Goal: Transaction & Acquisition: Download file/media

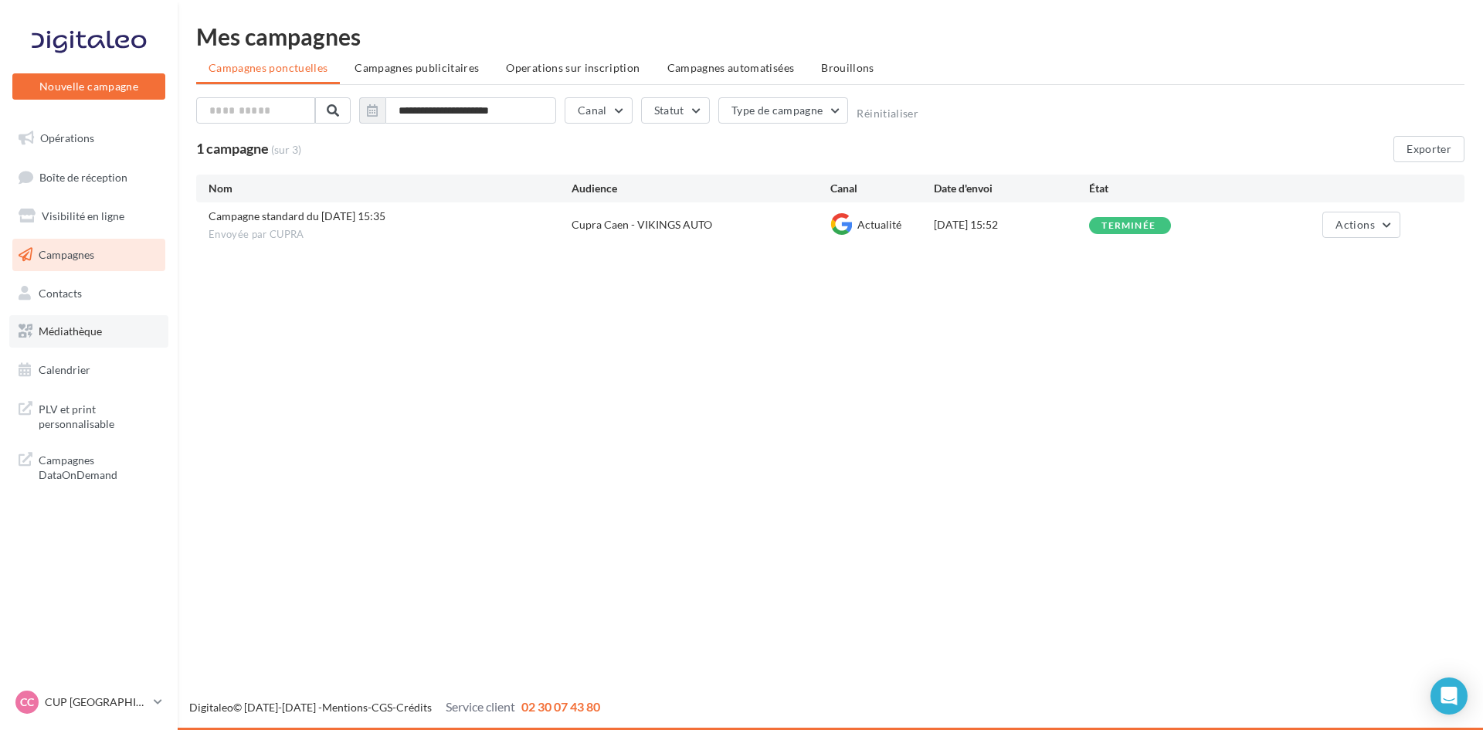
click at [80, 334] on span "Médiathèque" at bounding box center [70, 330] width 63 height 13
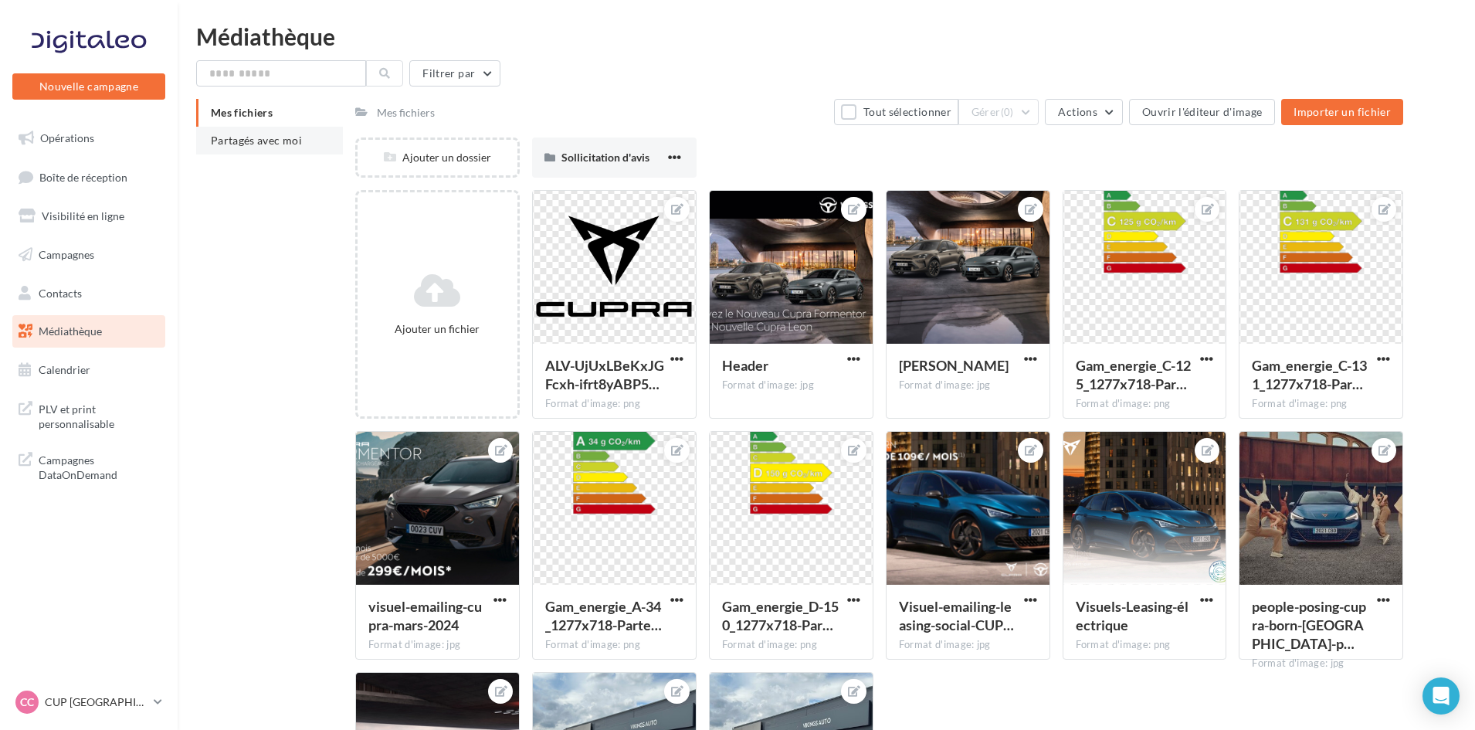
click at [251, 141] on span "Partagés avec moi" at bounding box center [256, 140] width 91 height 13
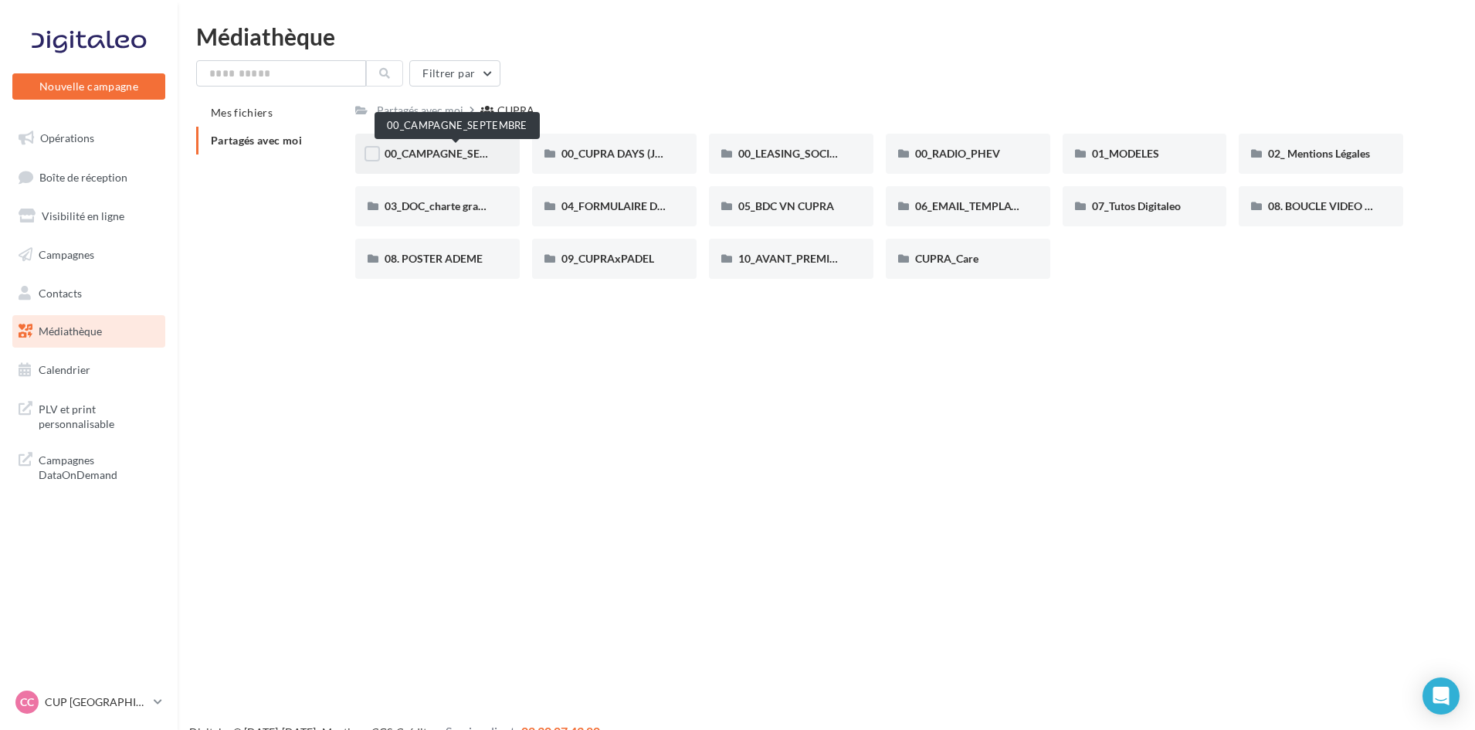
click at [443, 154] on span "00_CAMPAGNE_SEPTEMBRE" at bounding box center [457, 153] width 144 height 13
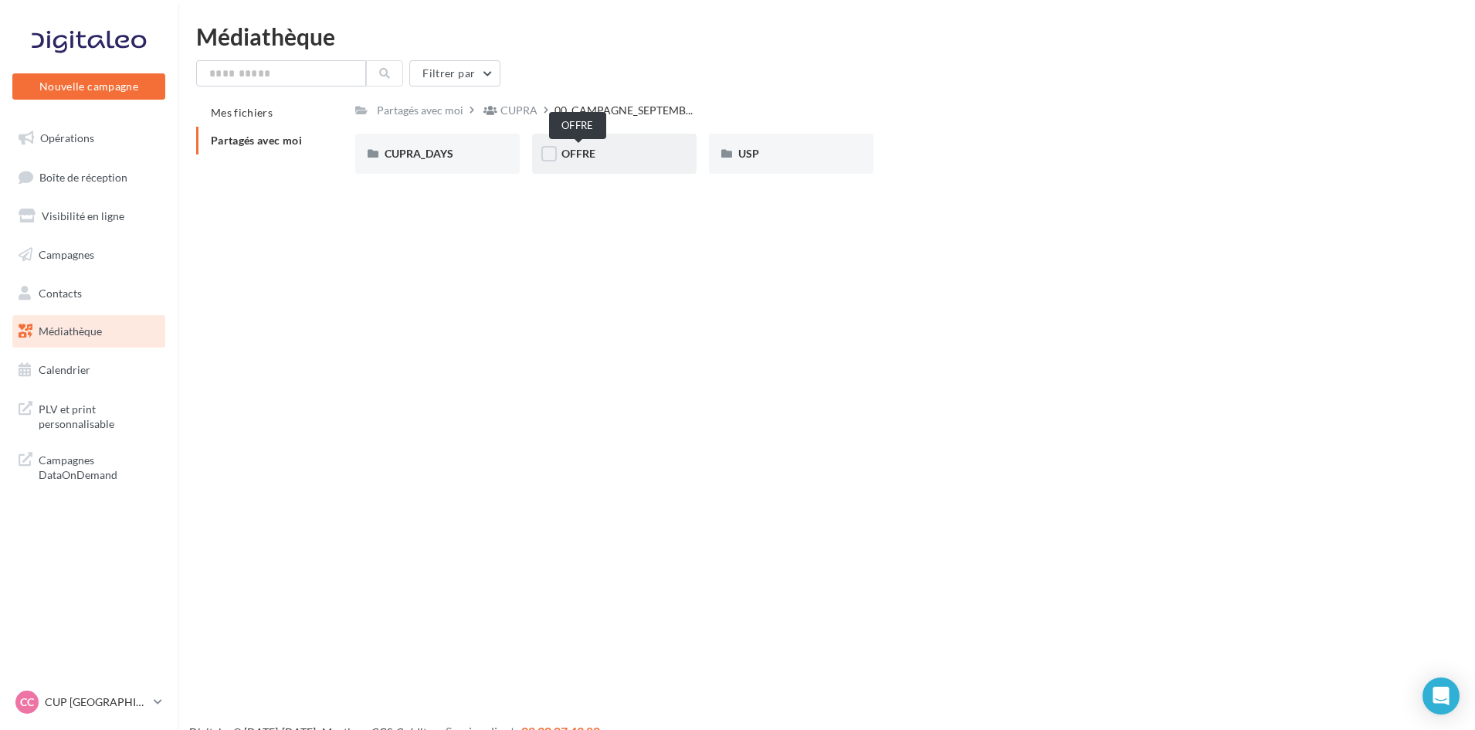
click at [585, 153] on span "OFFRE" at bounding box center [578, 153] width 34 height 13
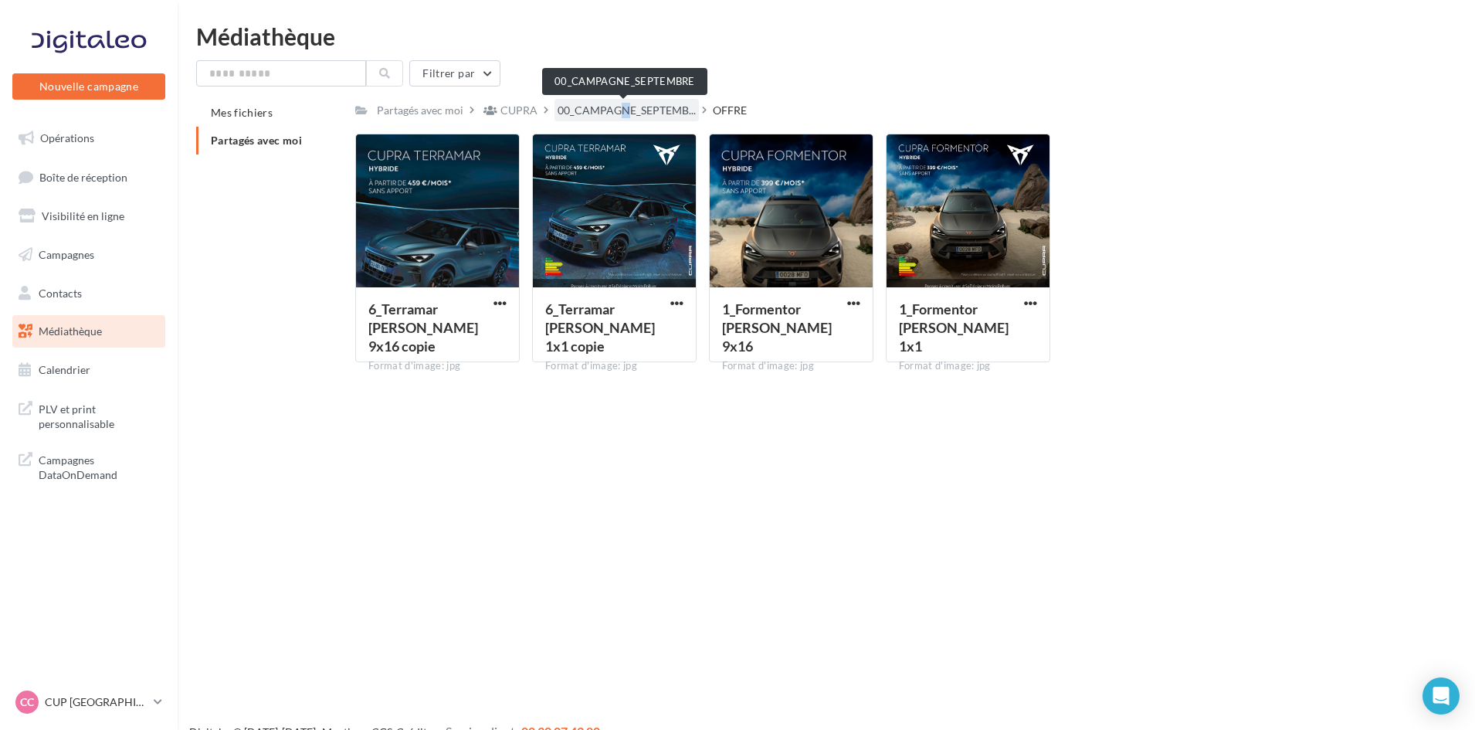
click at [614, 107] on span "00_CAMPAGNE_SEPTEMB..." at bounding box center [627, 110] width 138 height 15
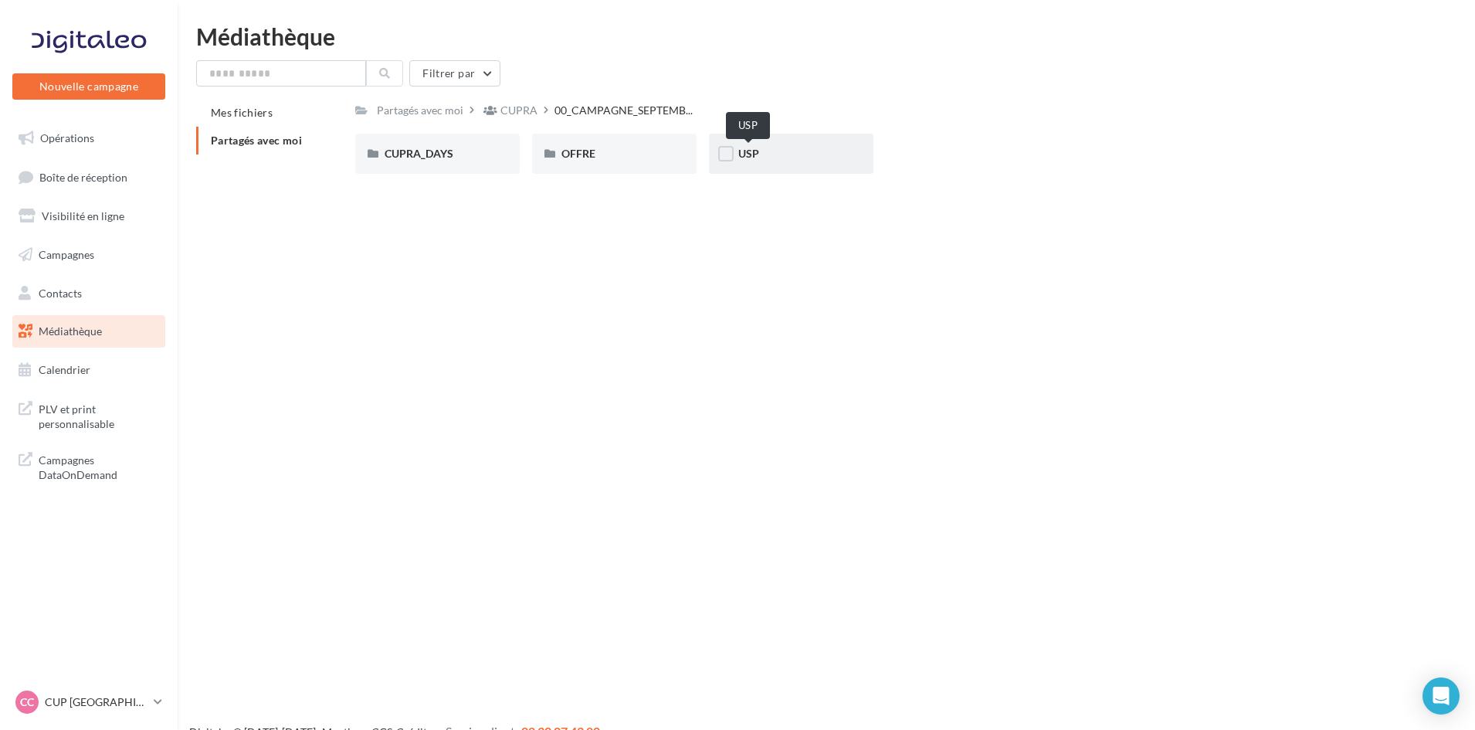
click at [751, 153] on span "USP" at bounding box center [748, 153] width 21 height 13
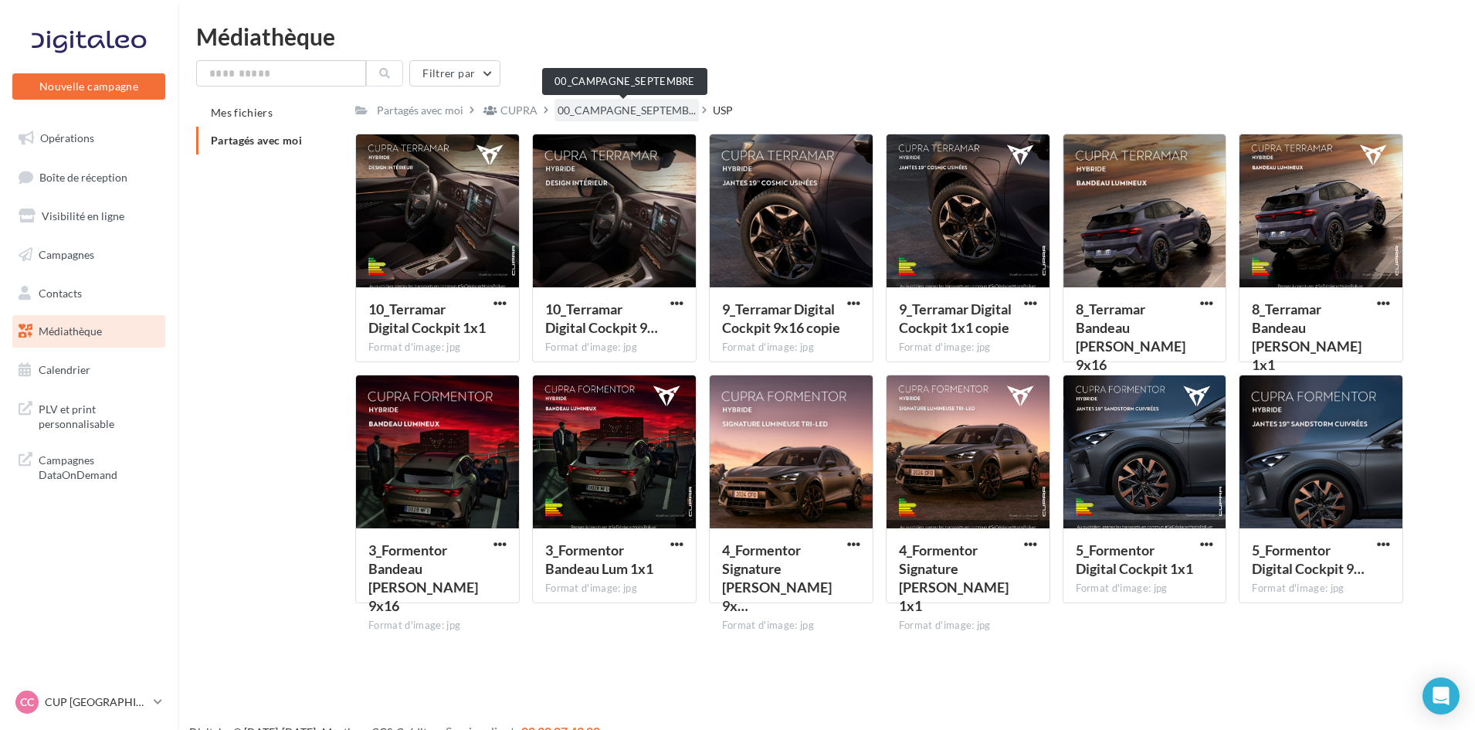
click at [583, 110] on span "00_CAMPAGNE_SEPTEMB..." at bounding box center [627, 110] width 138 height 15
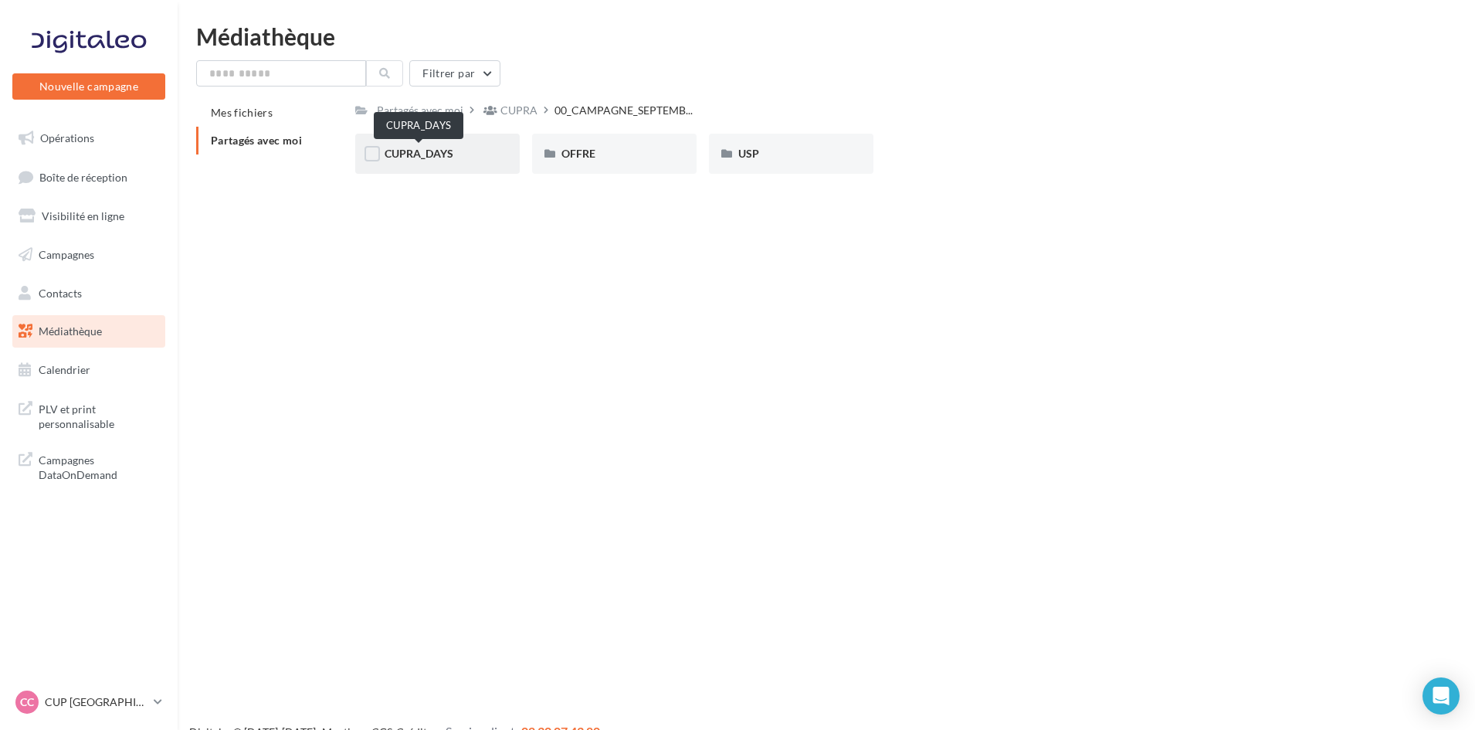
click at [433, 151] on span "CUPRA_DAYS" at bounding box center [419, 153] width 69 height 13
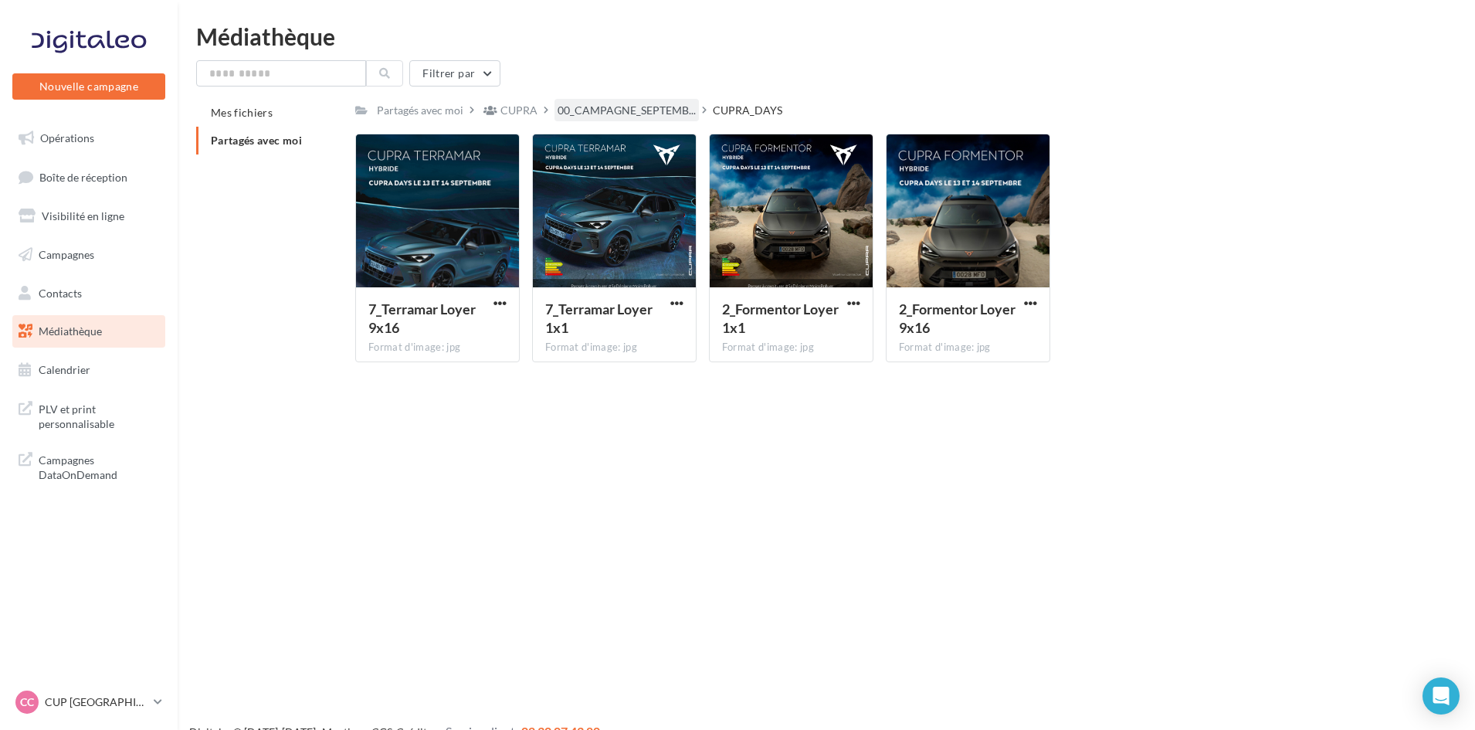
click at [602, 103] on span "00_CAMPAGNE_SEPTEMB..." at bounding box center [627, 110] width 138 height 15
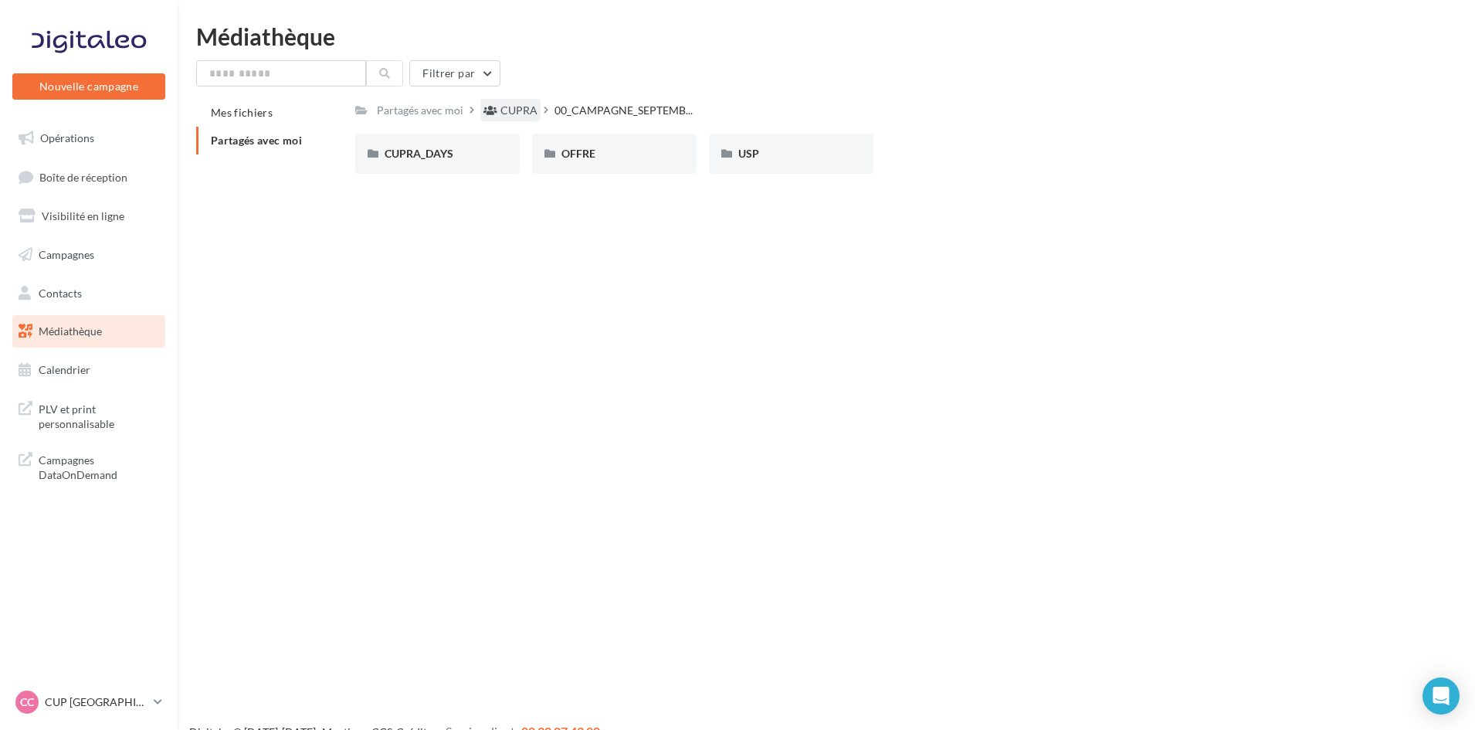
click at [500, 113] on div "CUPRA" at bounding box center [518, 110] width 37 height 15
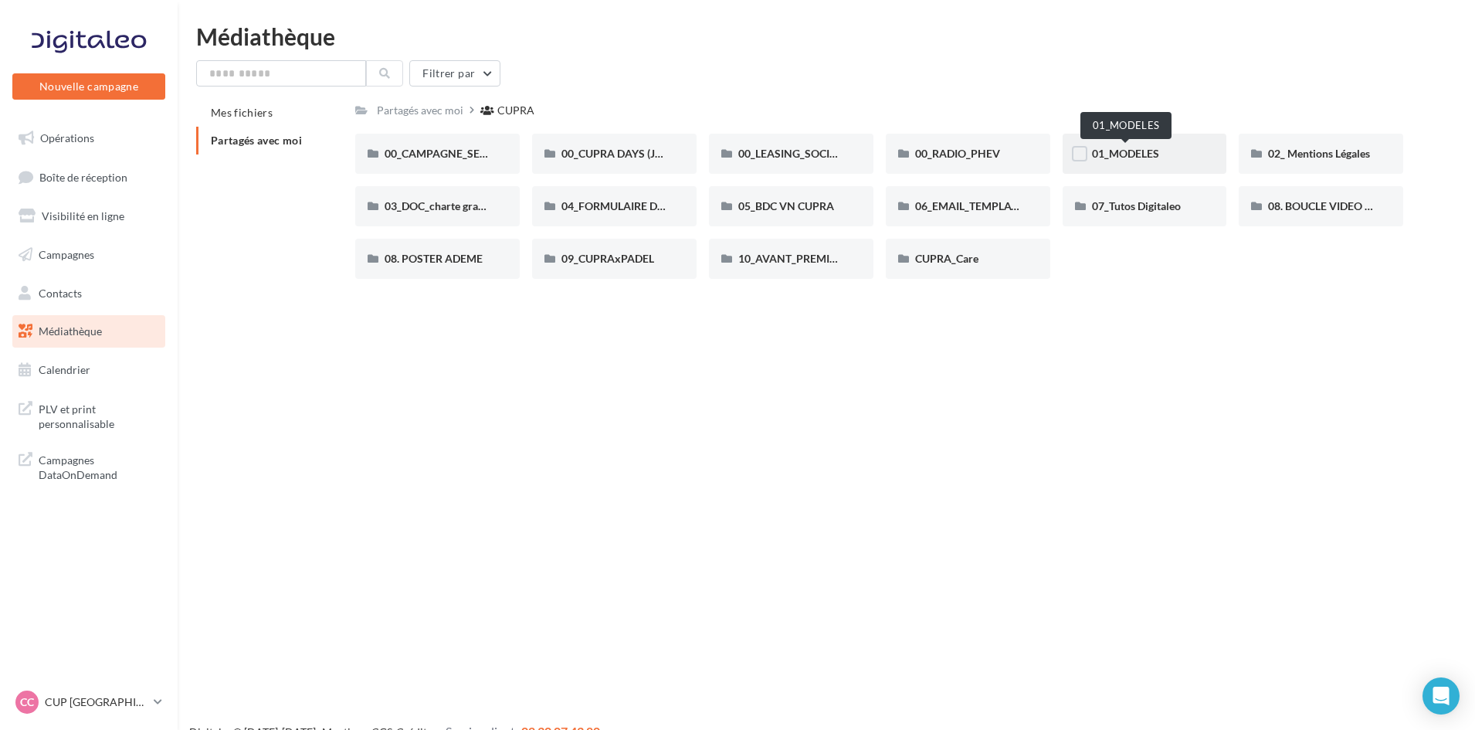
click at [1134, 154] on span "01_MODELES" at bounding box center [1125, 153] width 67 height 13
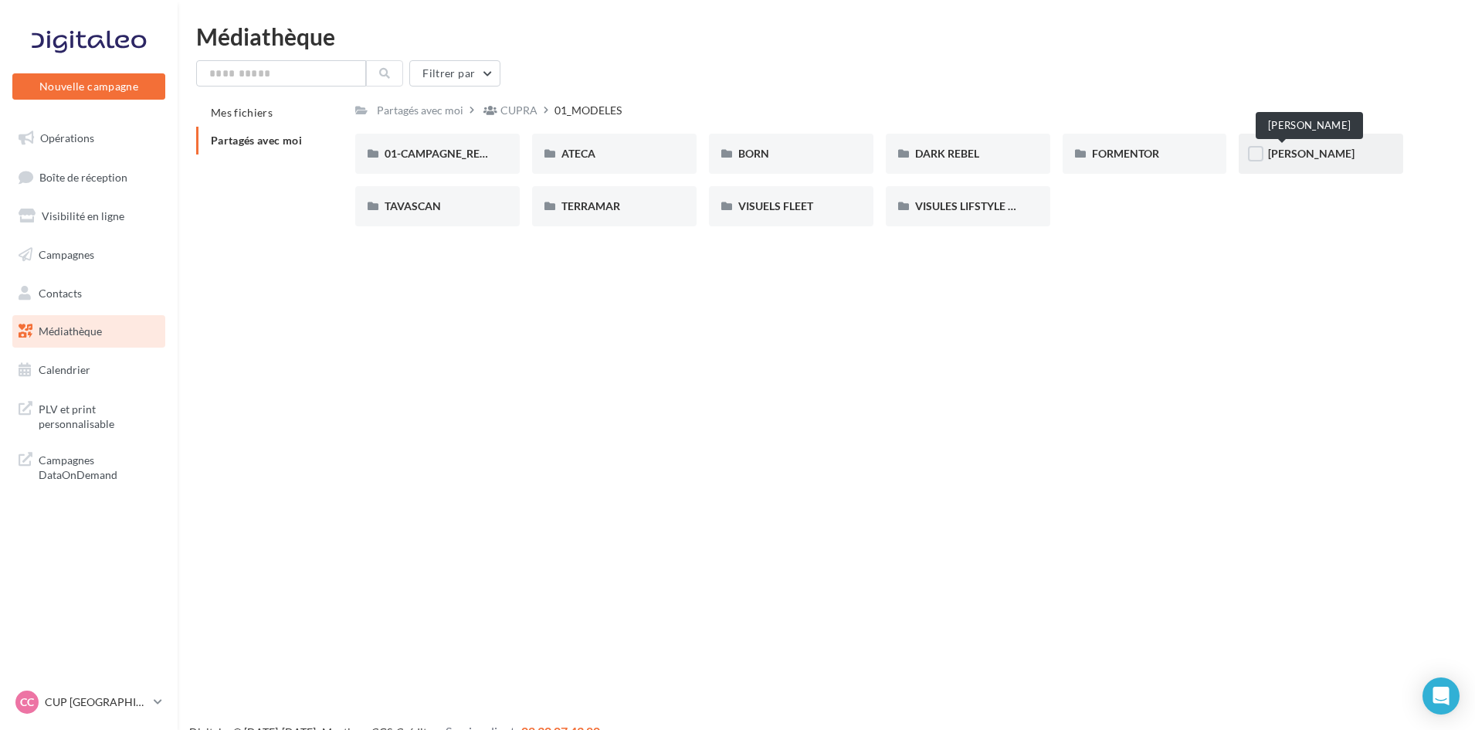
click at [1286, 155] on span "LEON" at bounding box center [1311, 153] width 86 height 13
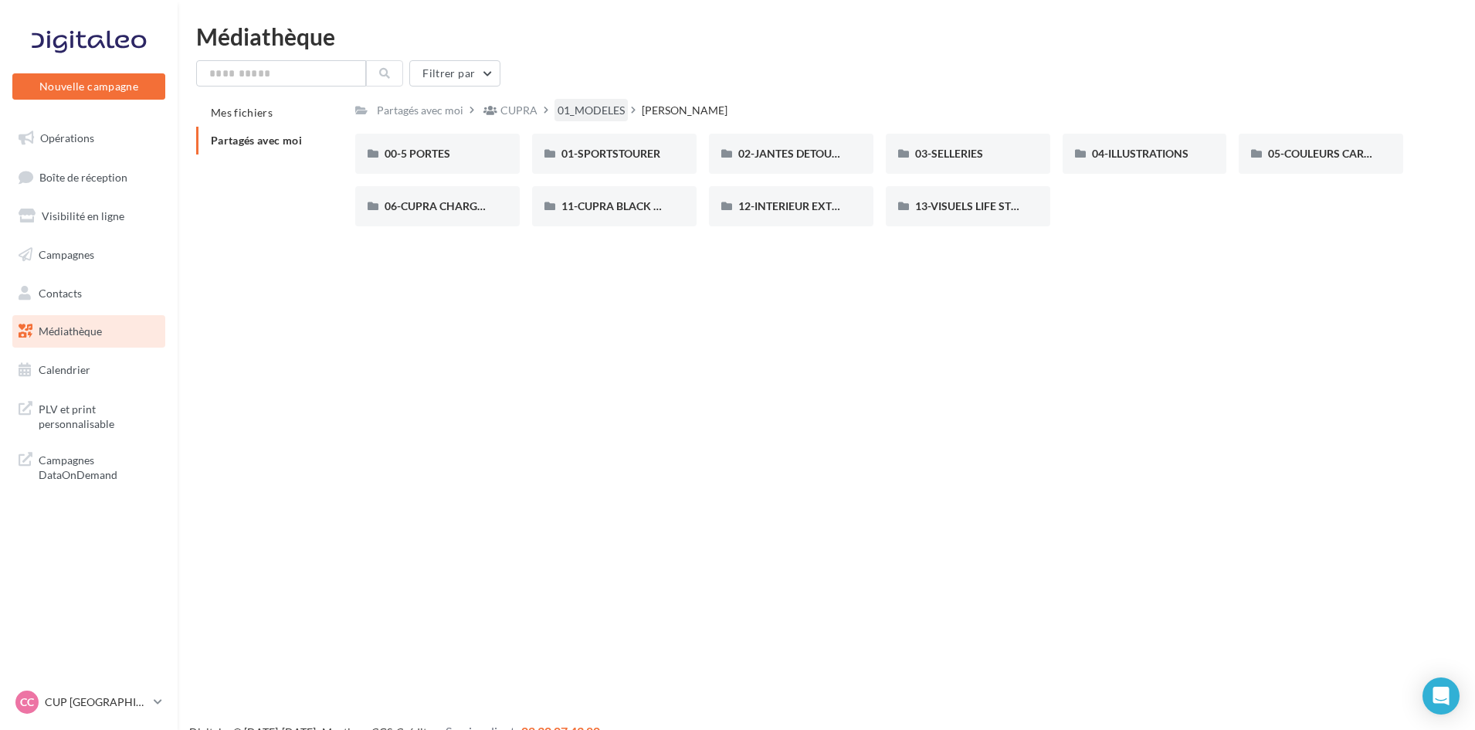
click at [608, 111] on div "01_MODELES" at bounding box center [591, 110] width 67 height 15
click at [512, 107] on div "CUPRA" at bounding box center [518, 110] width 37 height 15
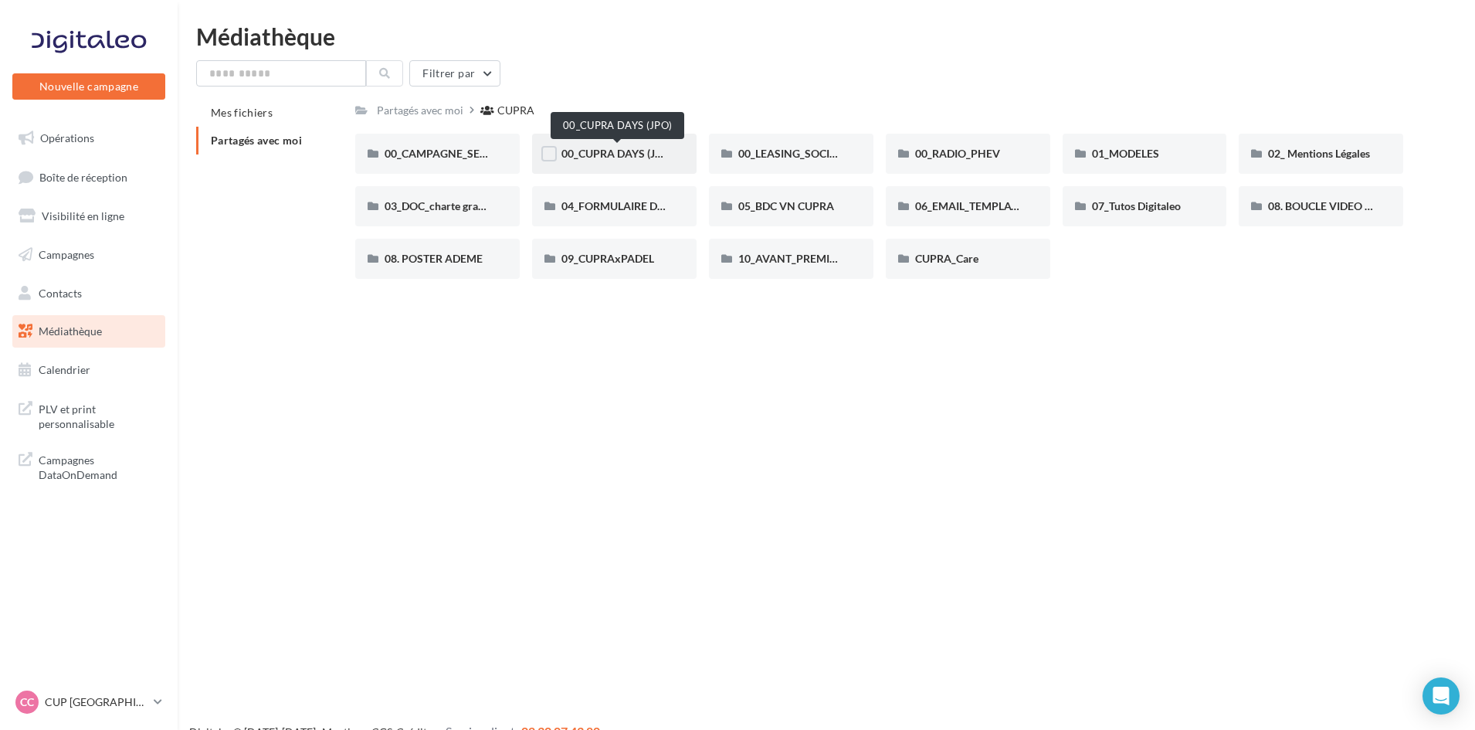
click at [593, 155] on span "00_CUPRA DAYS (JPO)" at bounding box center [617, 153] width 112 height 13
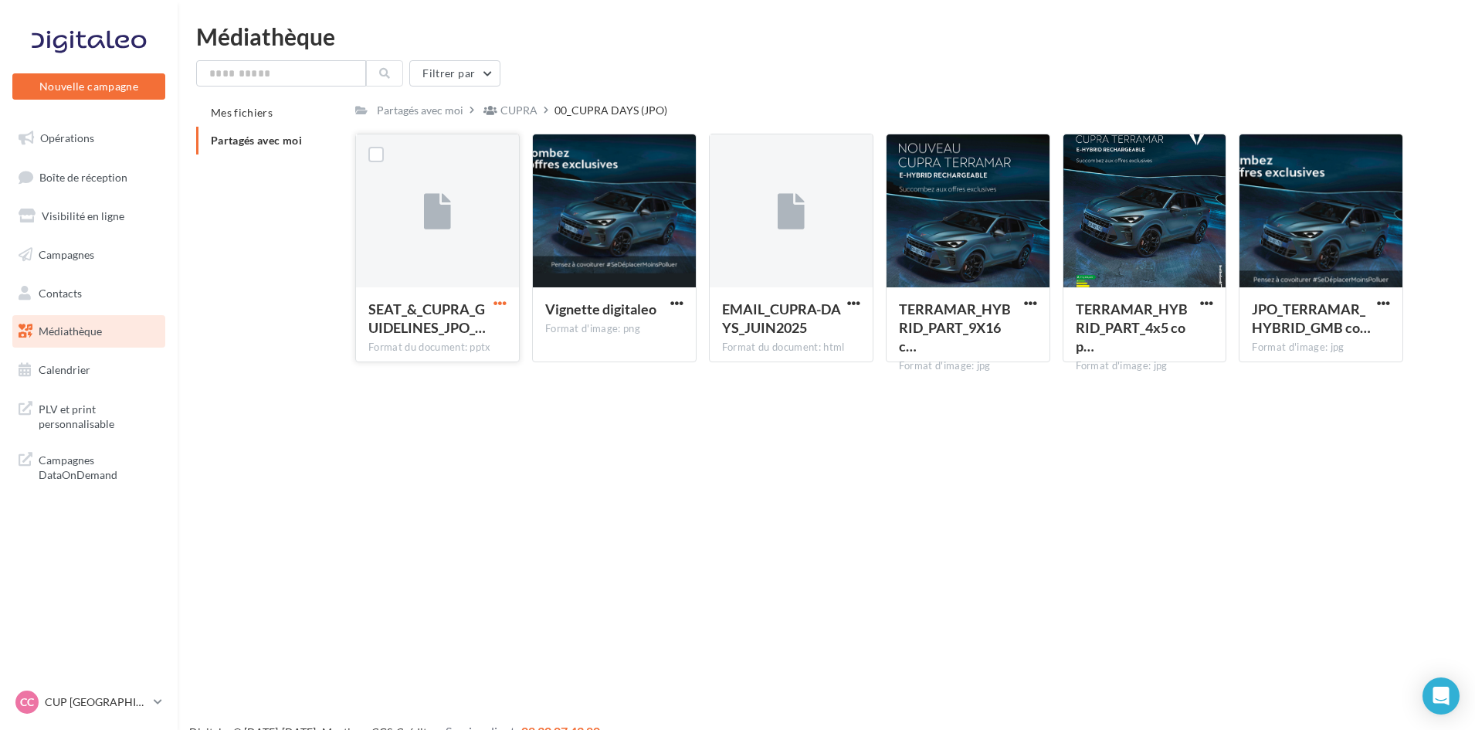
click at [497, 297] on span "button" at bounding box center [499, 303] width 13 height 13
click at [455, 322] on button "Télécharger" at bounding box center [432, 334] width 154 height 40
click at [492, 305] on button "button" at bounding box center [499, 304] width 19 height 15
click at [72, 704] on p "CUP [GEOGRAPHIC_DATA]" at bounding box center [96, 701] width 103 height 15
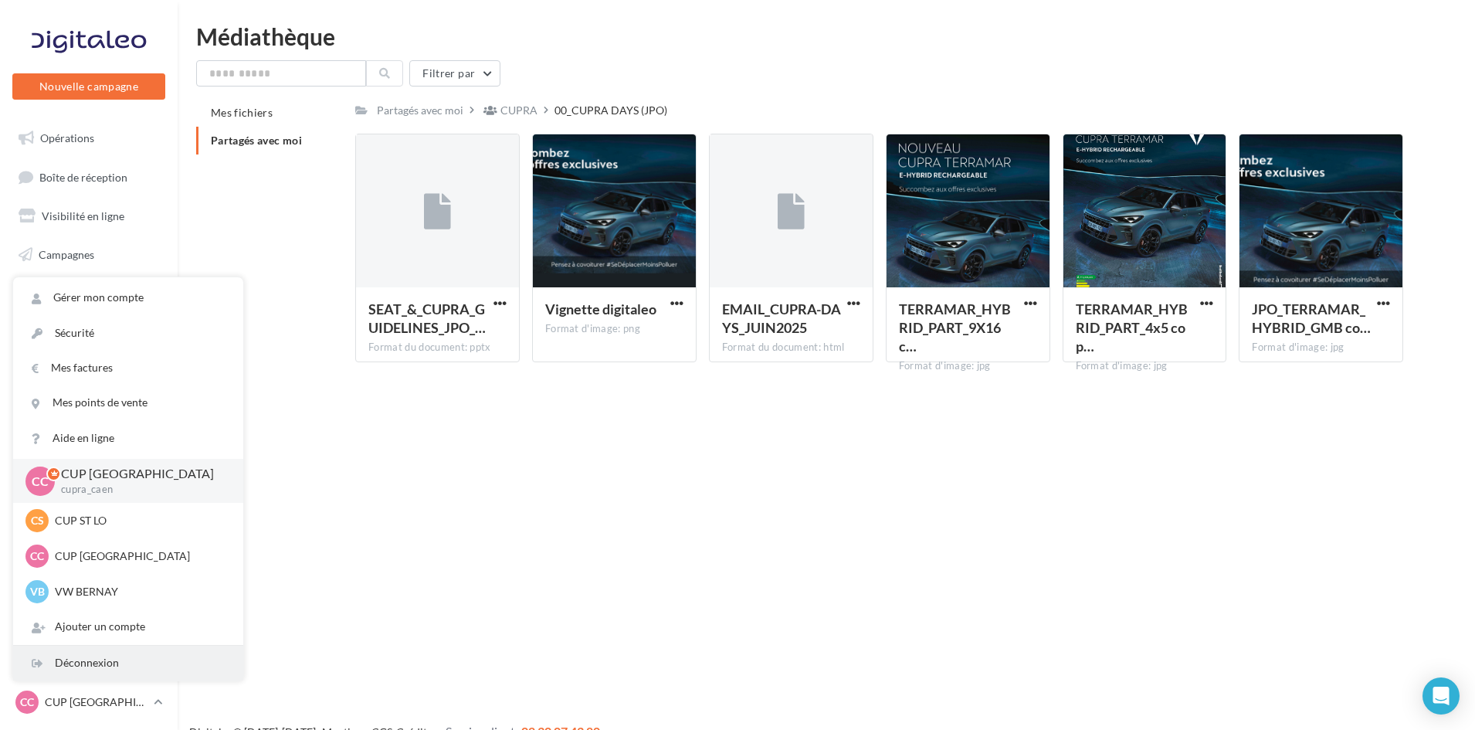
click at [102, 658] on div "Déconnexion" at bounding box center [128, 663] width 230 height 35
